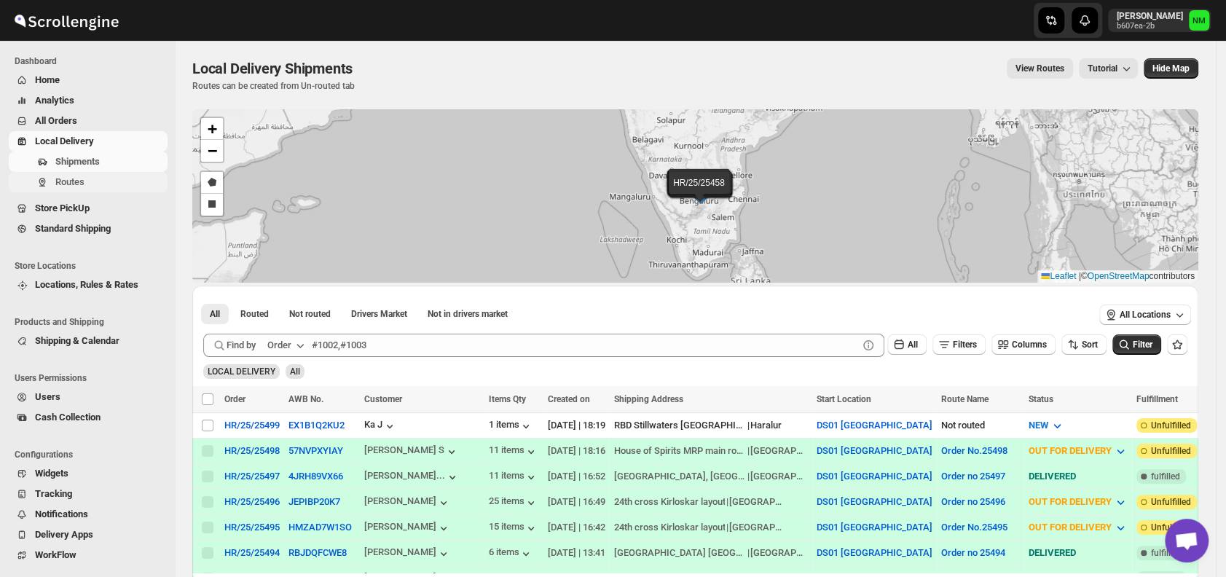
click at [79, 180] on span "Routes" at bounding box center [69, 181] width 29 height 11
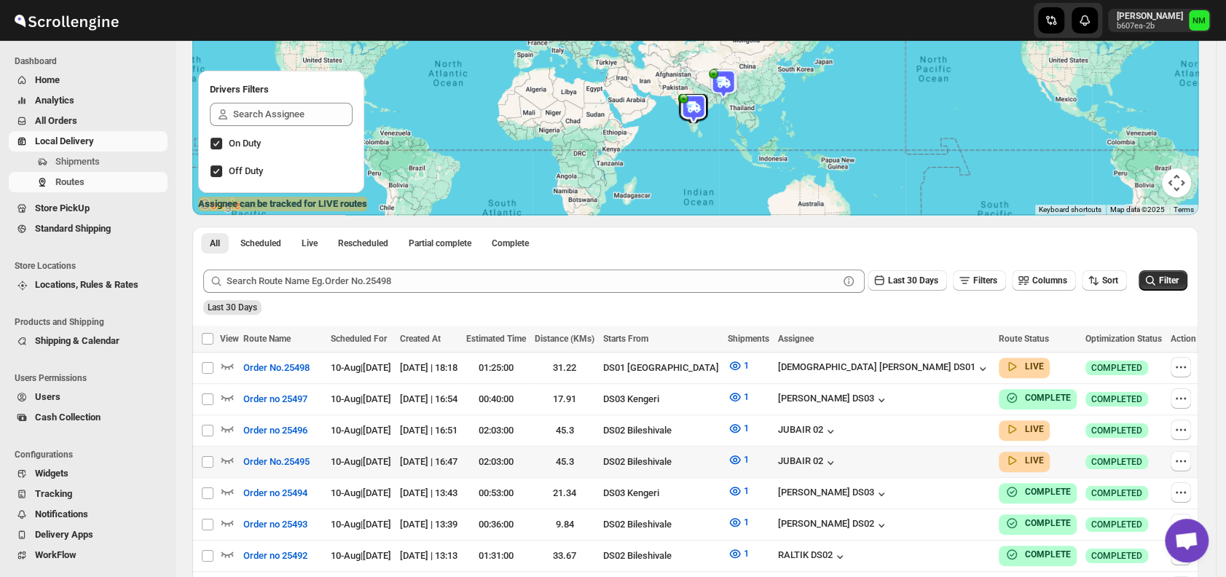
scroll to position [157, 0]
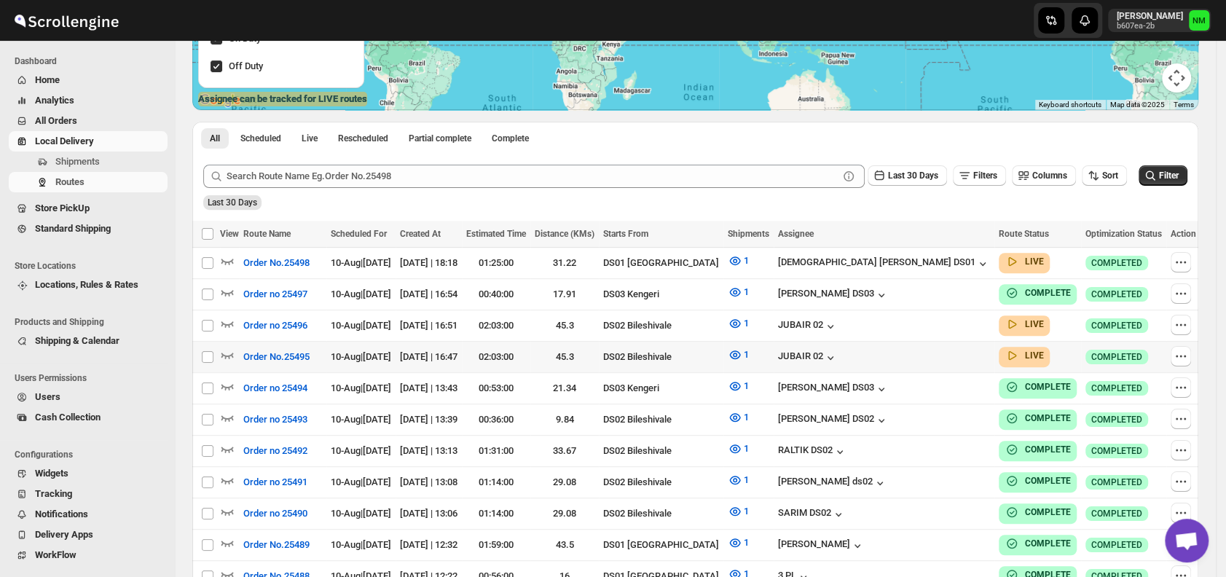
scroll to position [263, 0]
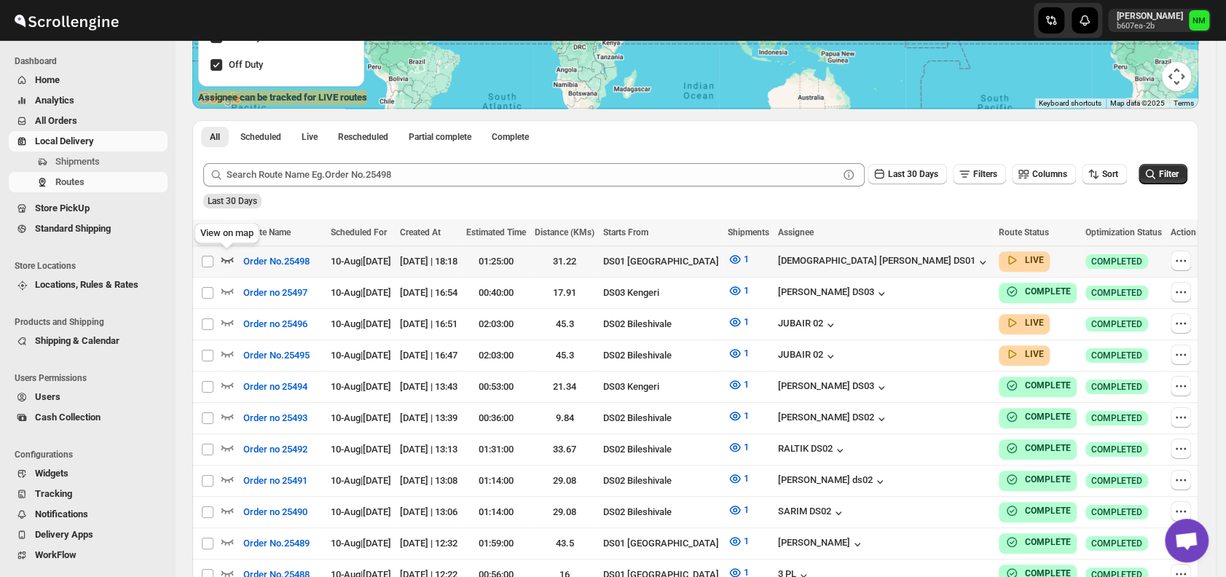
click at [225, 259] on icon "button" at bounding box center [227, 260] width 12 height 6
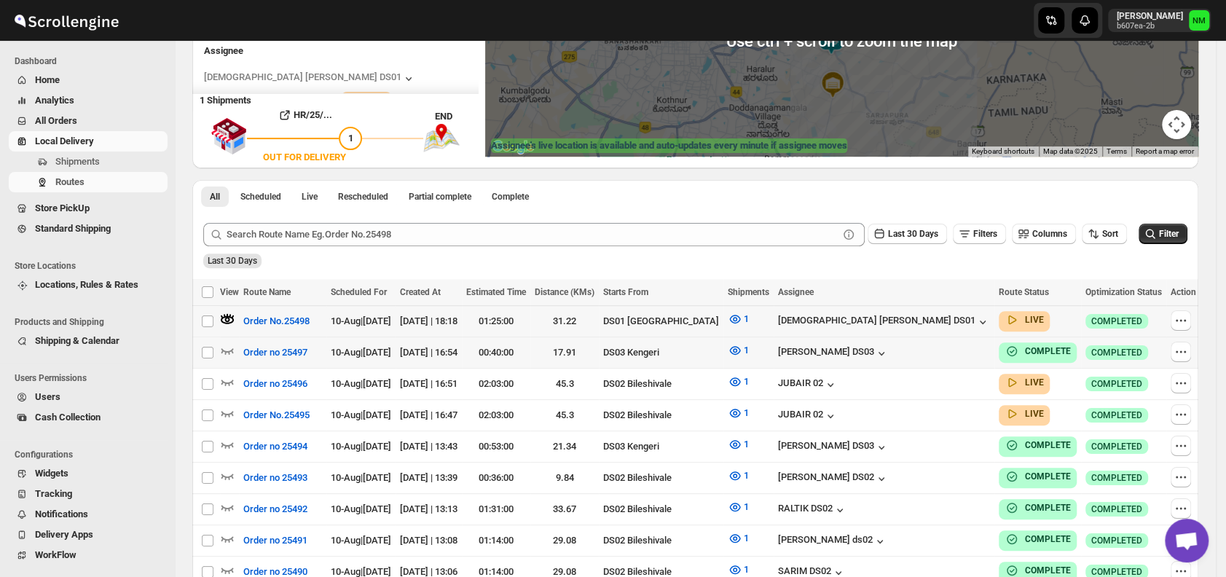
scroll to position [229, 0]
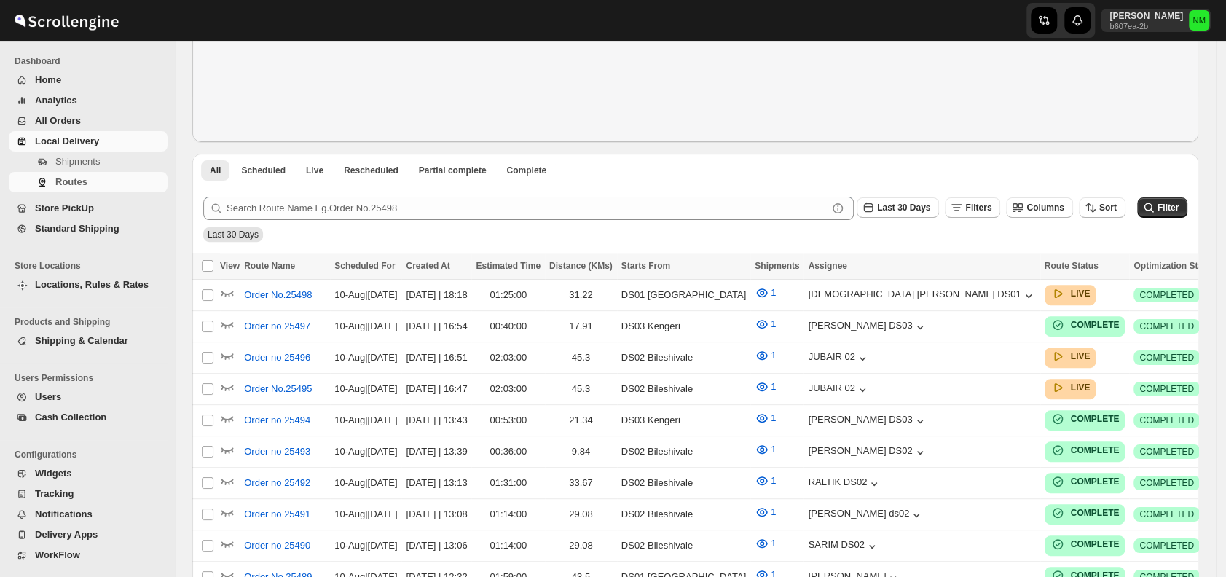
scroll to position [229, 0]
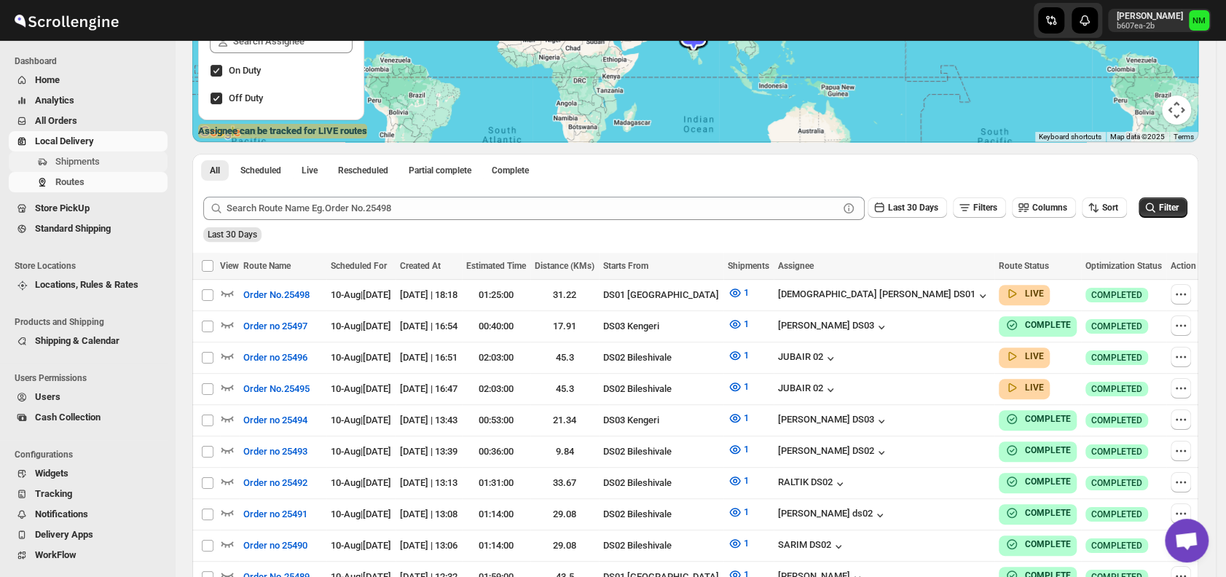
click at [84, 159] on span "Shipments" at bounding box center [77, 161] width 44 height 11
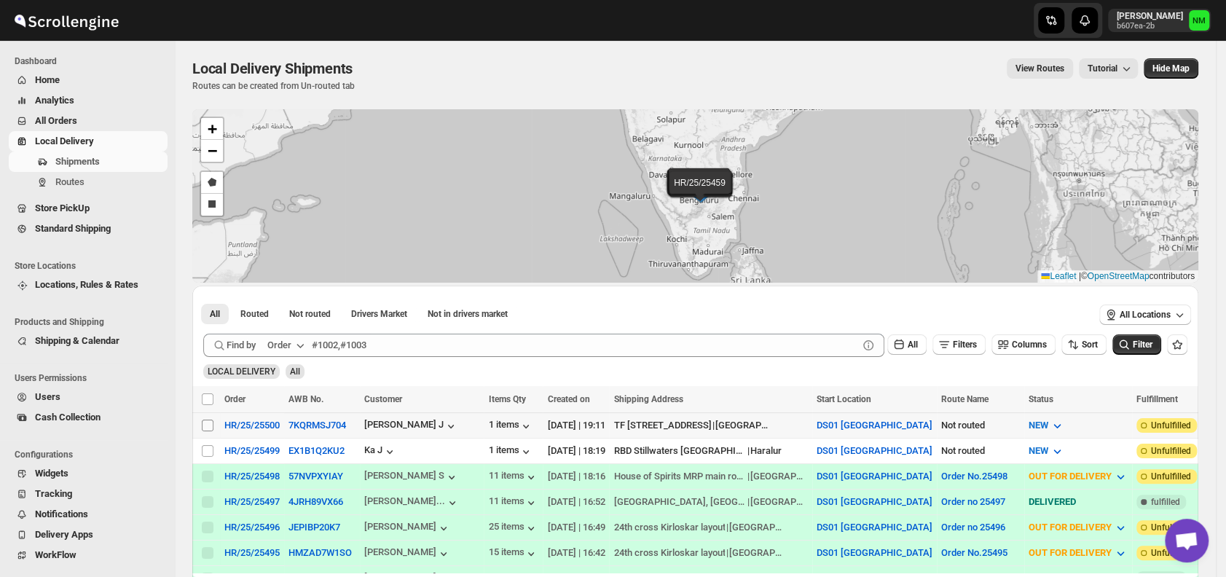
click at [209, 425] on input "Select shipment" at bounding box center [208, 426] width 12 height 12
checkbox input "true"
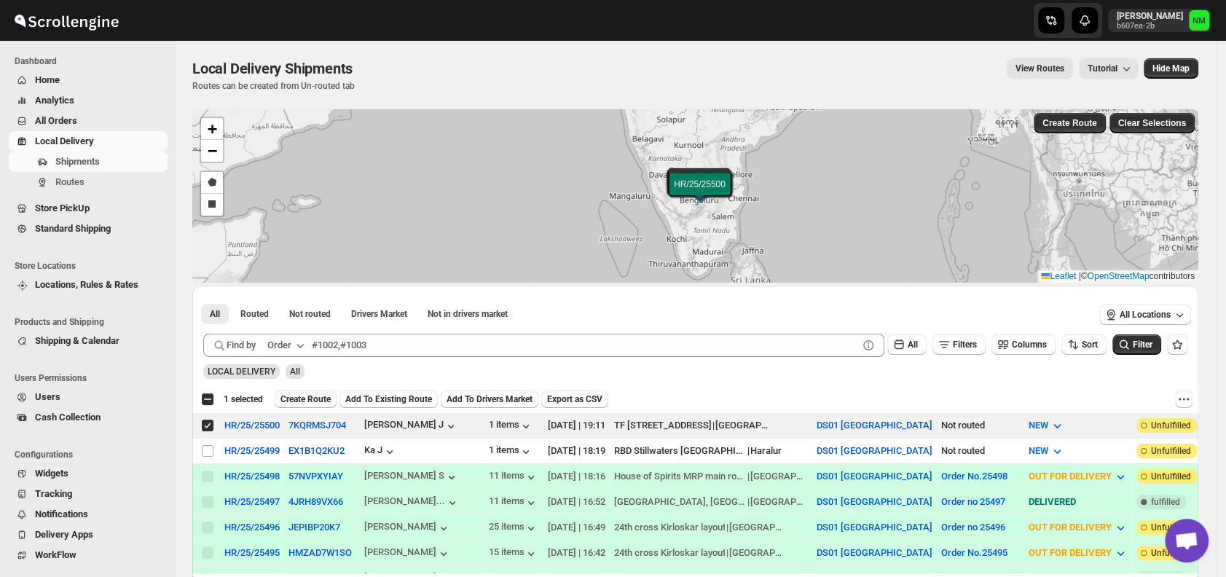
click at [296, 395] on span "Create Route" at bounding box center [305, 399] width 50 height 12
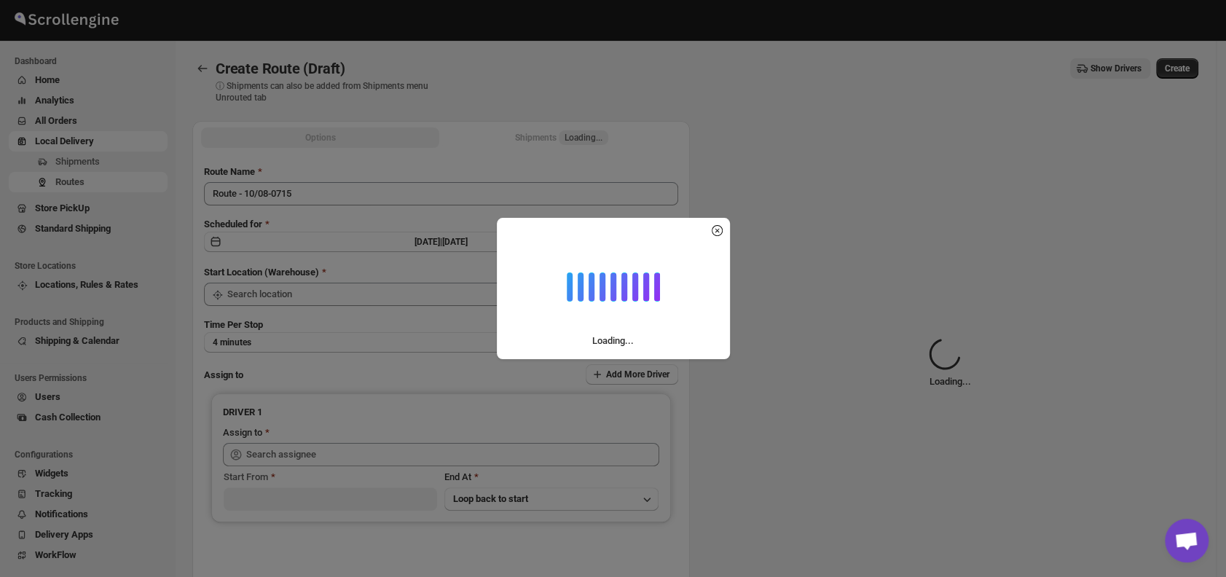
type input "DS01 [GEOGRAPHIC_DATA]"
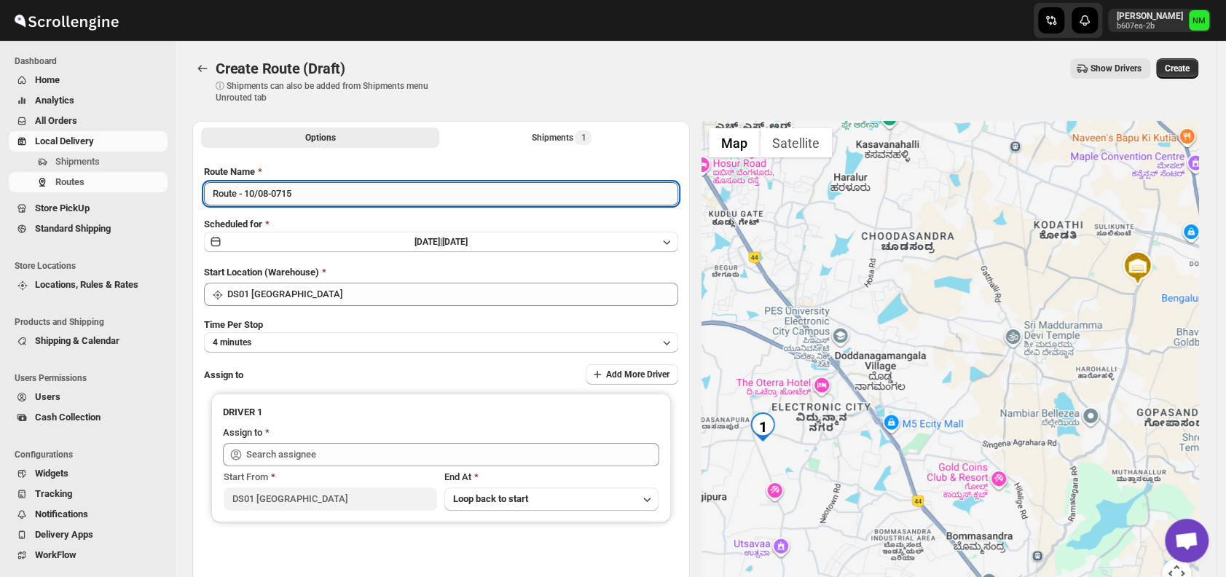
click at [314, 197] on input "Route - 10/08-0715" at bounding box center [441, 193] width 474 height 23
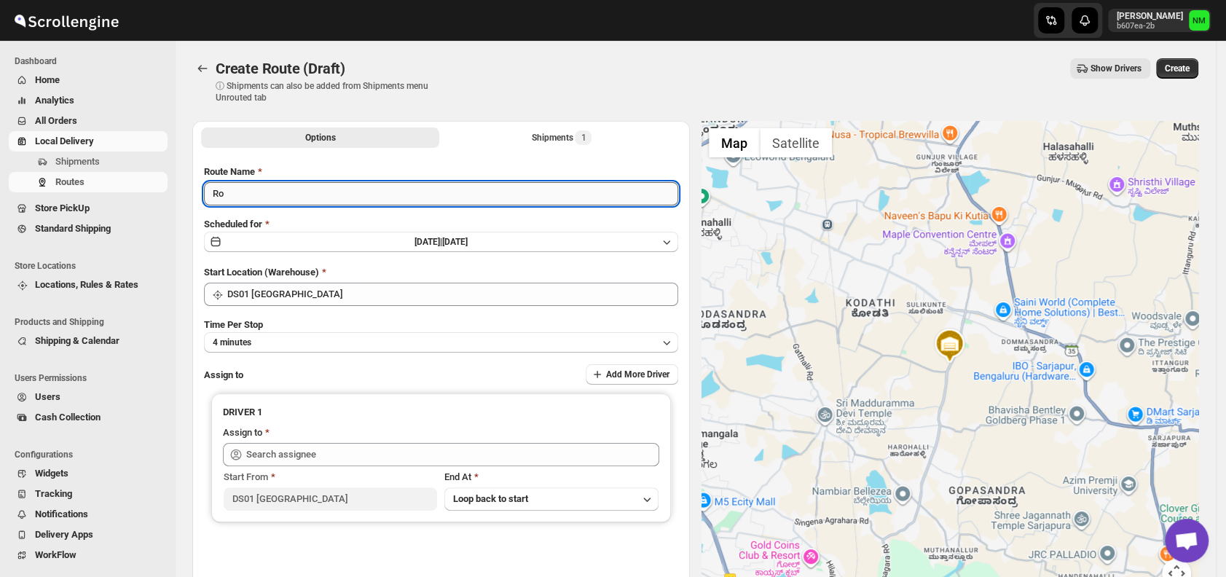
type input "R"
type input "Order No.25500"
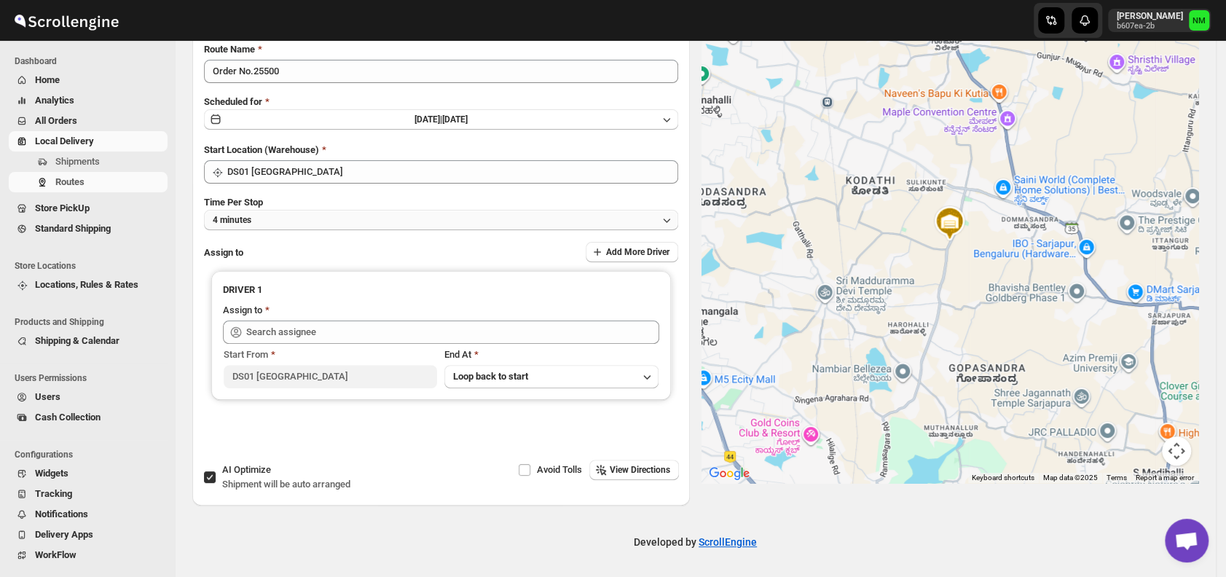
click at [293, 221] on button "4 minutes" at bounding box center [441, 220] width 474 height 20
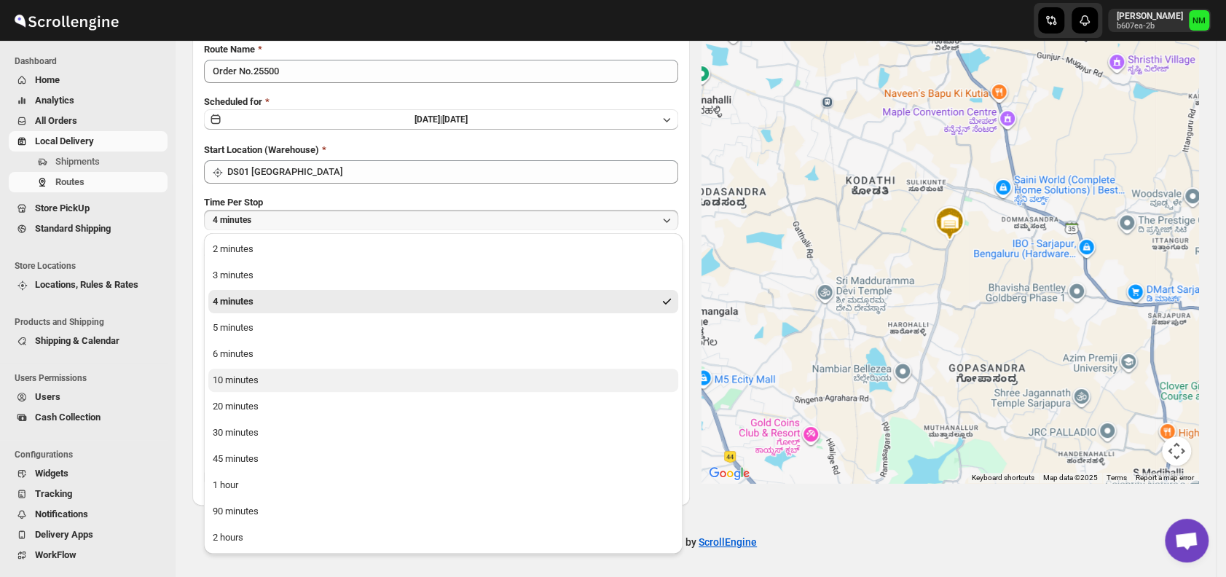
click at [264, 381] on button "10 minutes" at bounding box center [443, 380] width 470 height 23
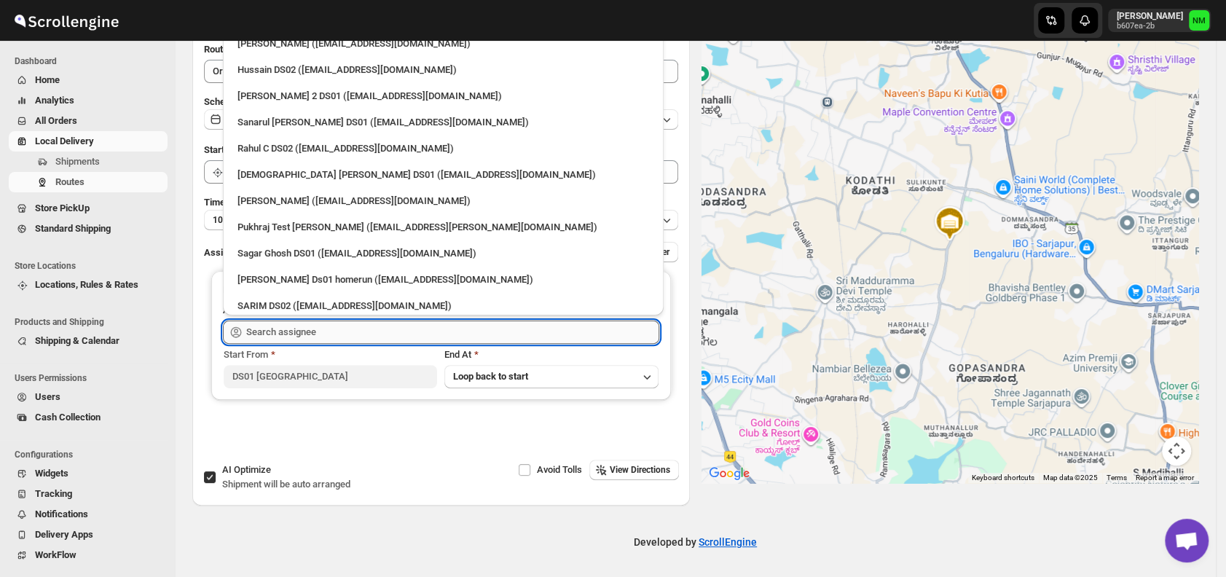
click at [305, 338] on input "text" at bounding box center [452, 332] width 413 height 23
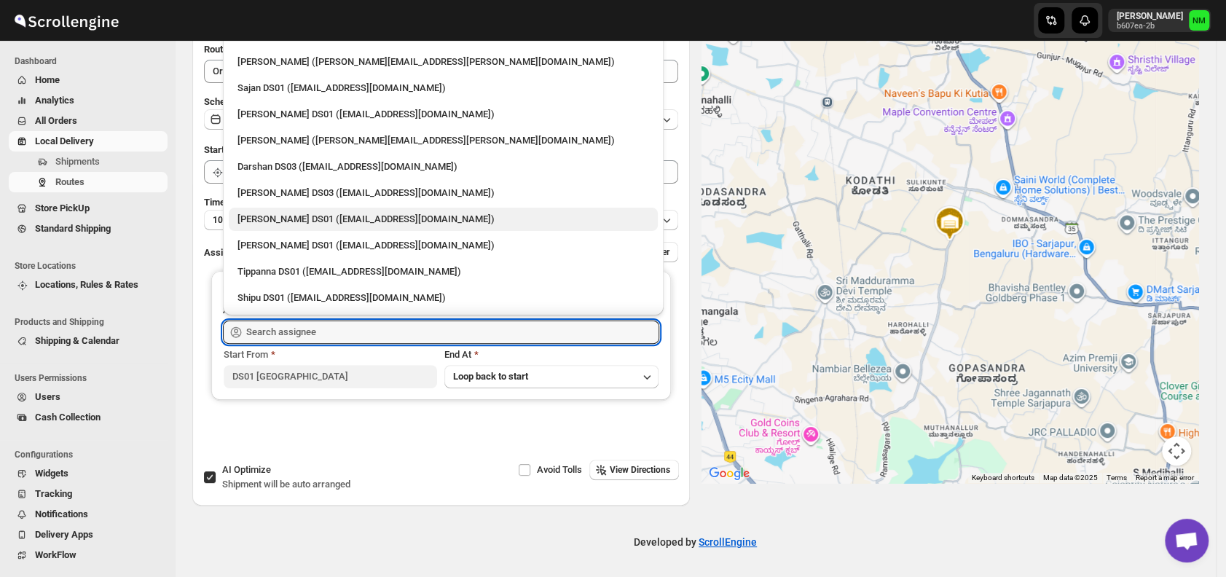
scroll to position [1116, 0]
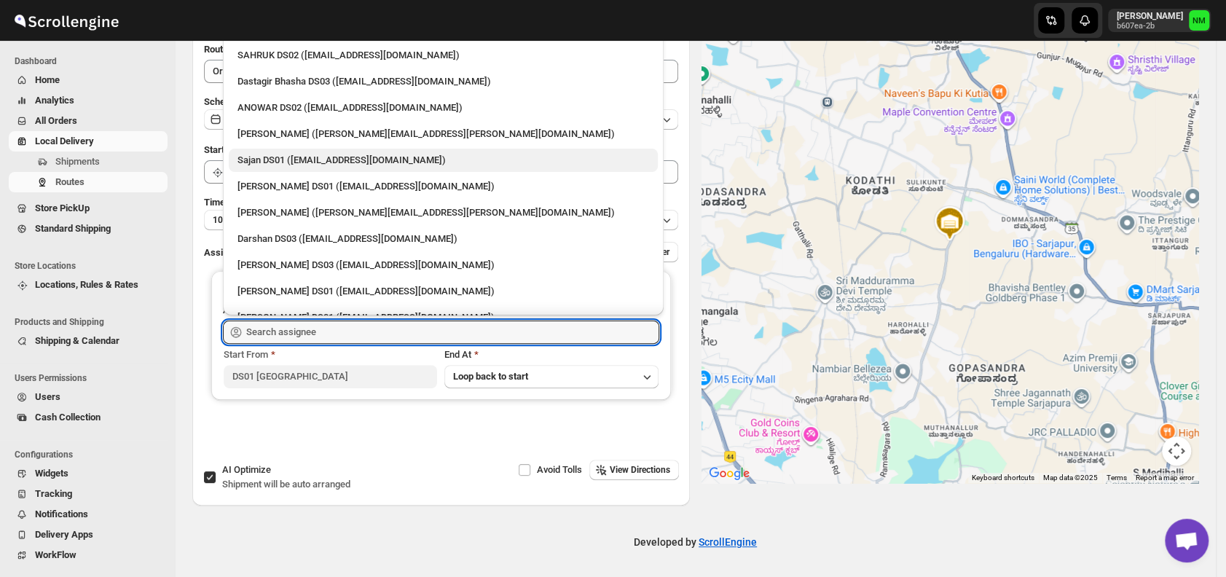
click at [262, 163] on div "Sajan DS01 (lofadat883@coderdir.com)" at bounding box center [443, 160] width 412 height 15
type input "Sajan DS01 (lofadat883@coderdir.com)"
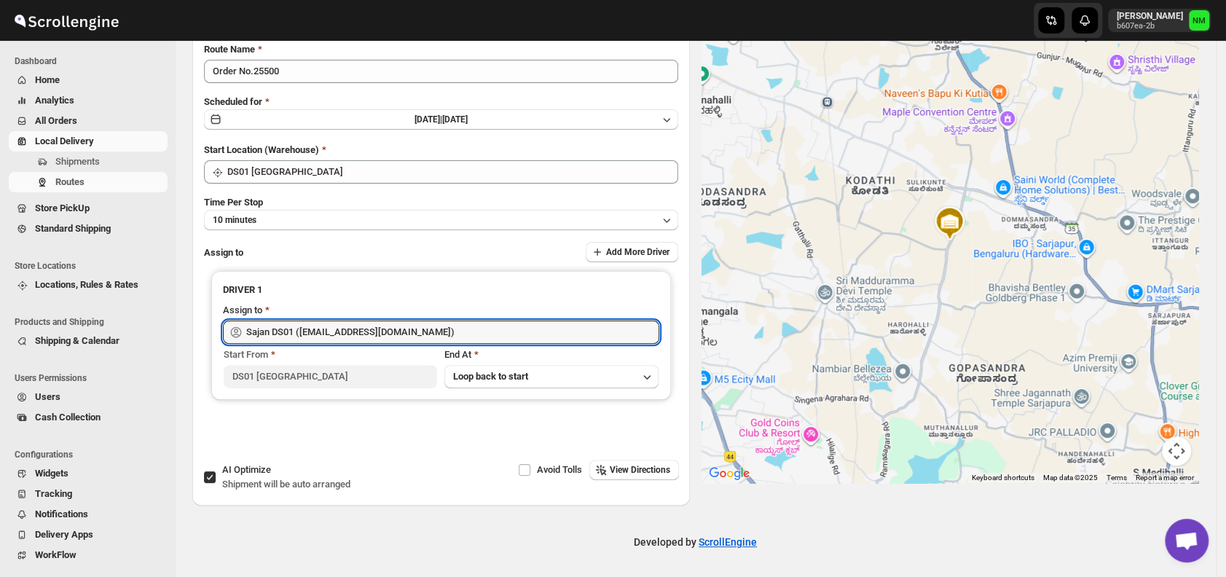
scroll to position [0, 0]
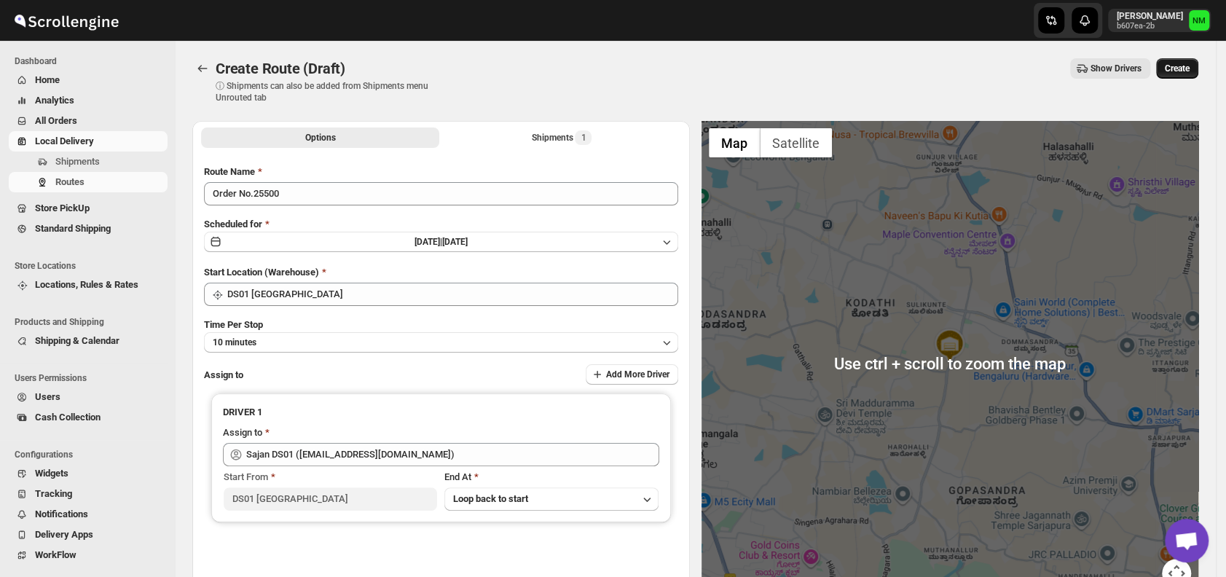
click at [1186, 66] on span "Create" at bounding box center [1177, 69] width 25 height 12
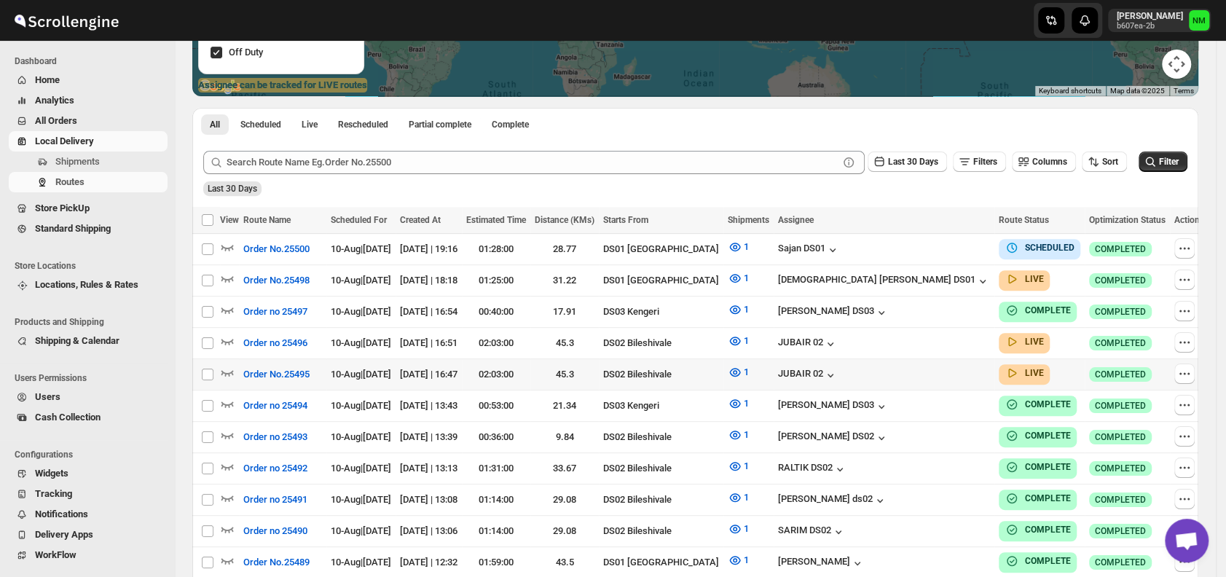
scroll to position [277, 0]
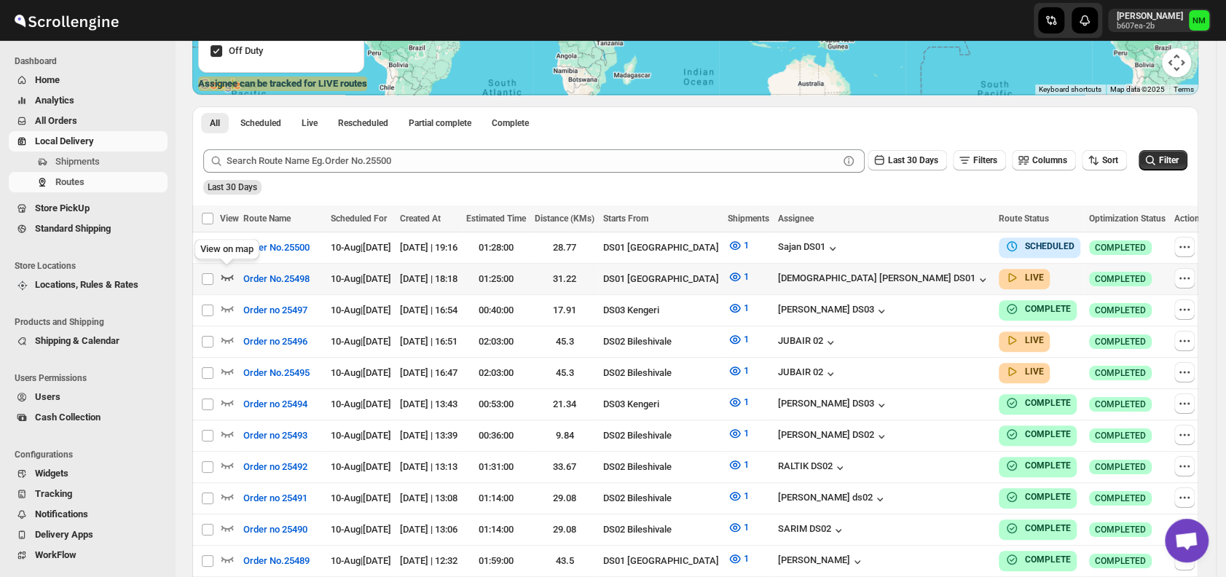
click at [234, 278] on icon "button" at bounding box center [227, 277] width 15 height 15
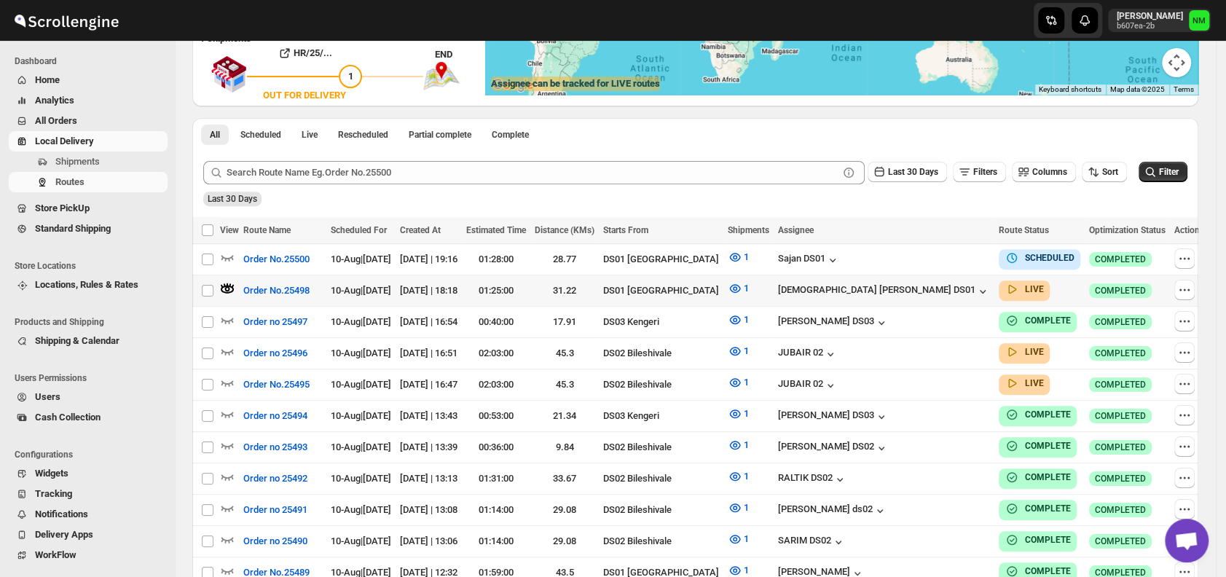
scroll to position [0, 0]
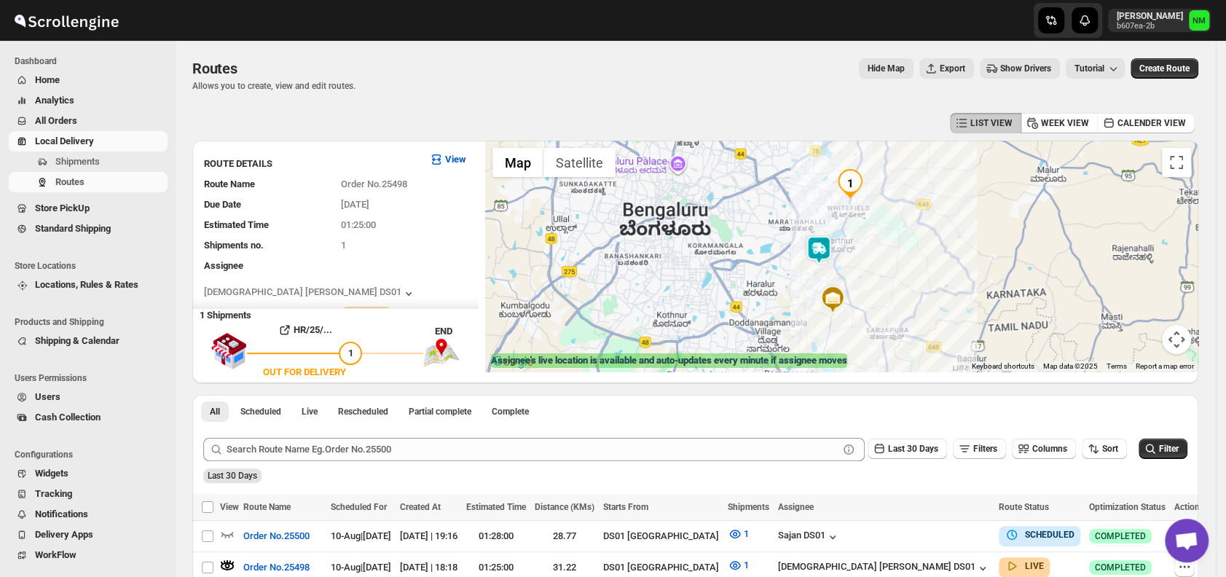
click at [826, 252] on img at bounding box center [818, 249] width 29 height 29
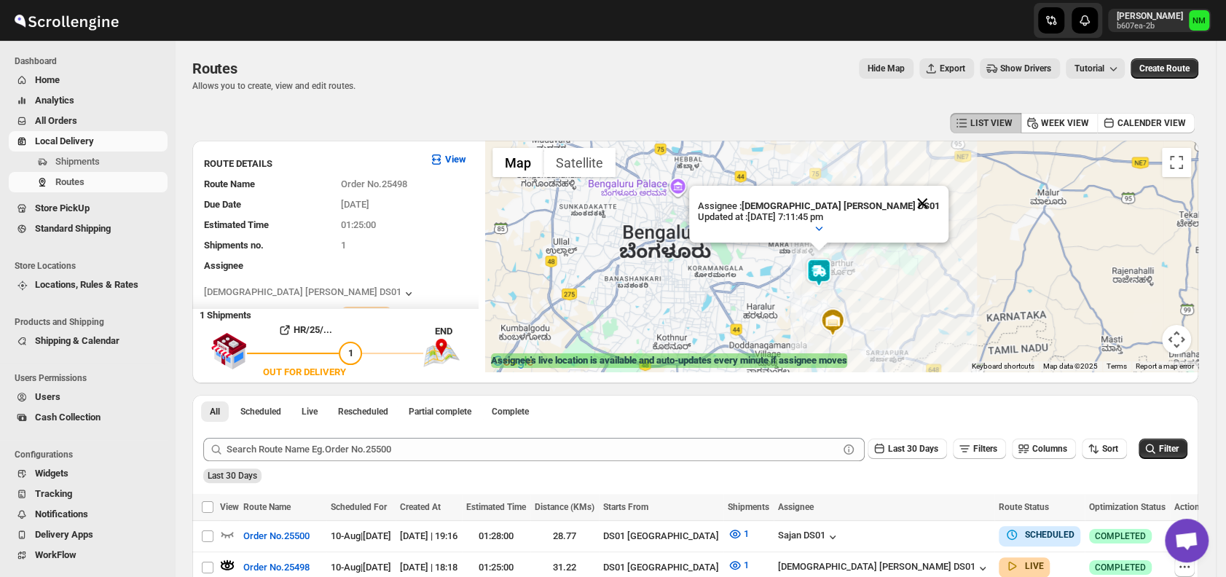
click at [905, 198] on button "Close" at bounding box center [922, 203] width 35 height 35
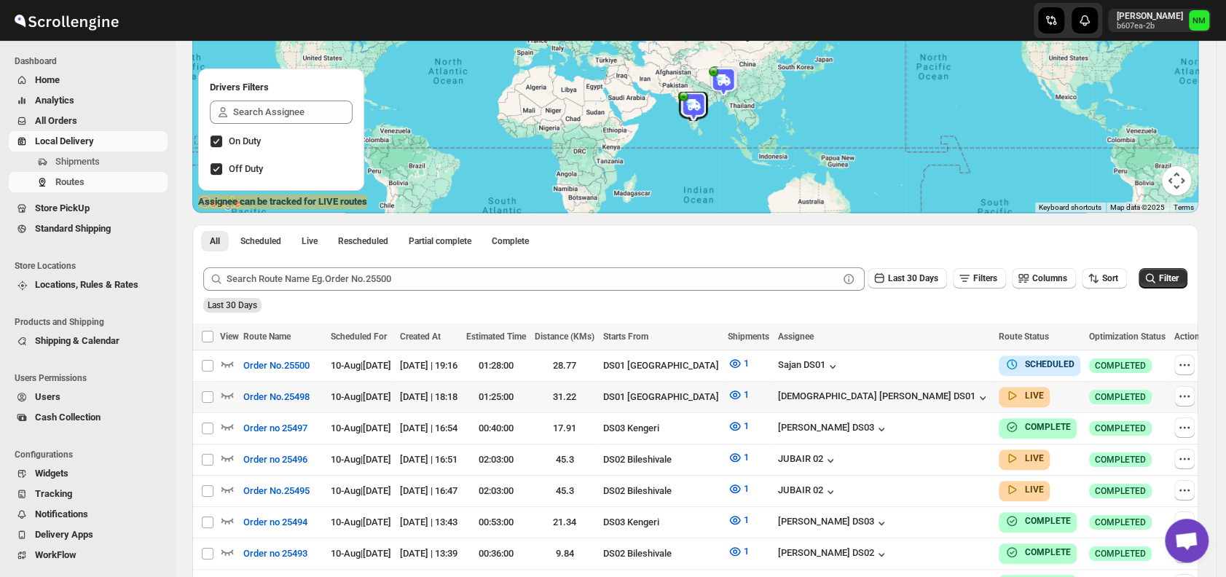
scroll to position [163, 0]
